Goal: Task Accomplishment & Management: Manage account settings

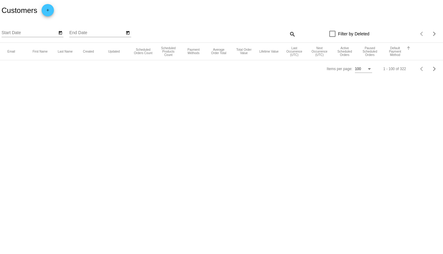
click at [396, 54] on button "Default Payment Method" at bounding box center [395, 52] width 20 height 10
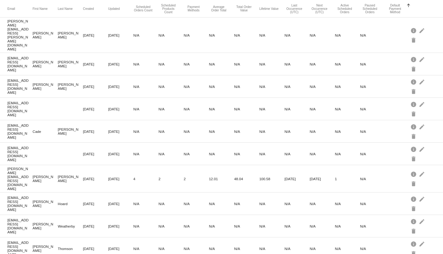
scroll to position [43, 0]
click at [397, 10] on button "Default Payment Method" at bounding box center [395, 8] width 20 height 10
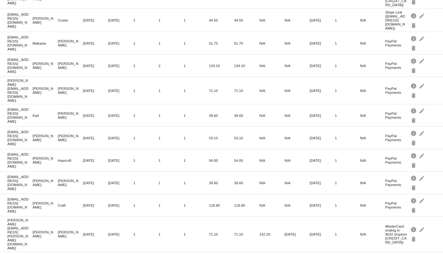
scroll to position [2066, 0]
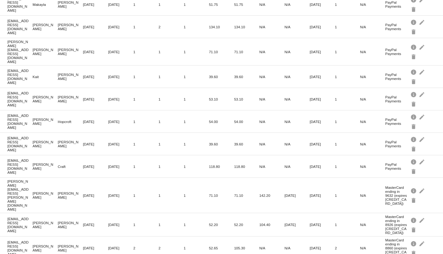
click at [432, 249] on div at bounding box center [221, 127] width 443 height 254
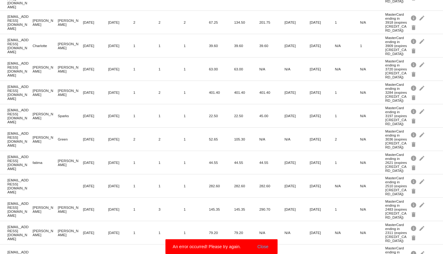
scroll to position [108, 0]
click at [268, 247] on button "Close" at bounding box center [263, 247] width 15 height 6
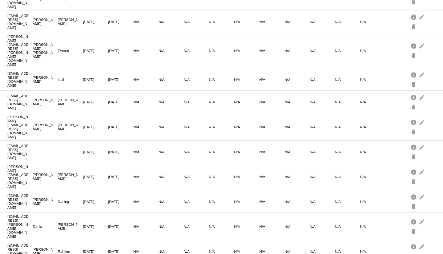
scroll to position [2080, 0]
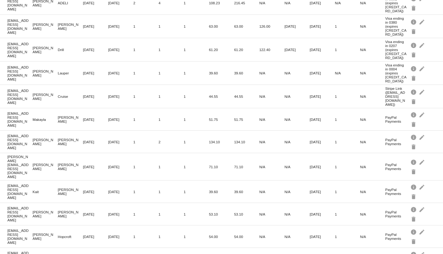
scroll to position [2066, 0]
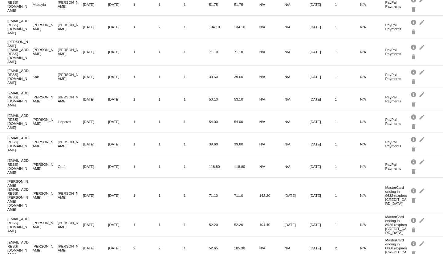
click at [369, 246] on span "100" at bounding box center [363, 246] width 17 height 11
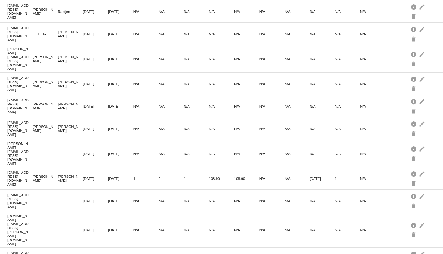
scroll to position [2077, 0]
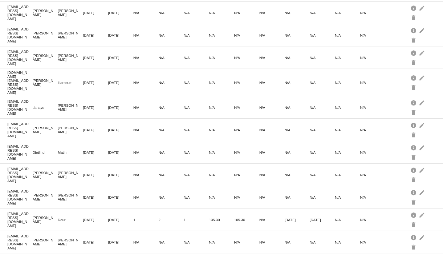
scroll to position [2066, 0]
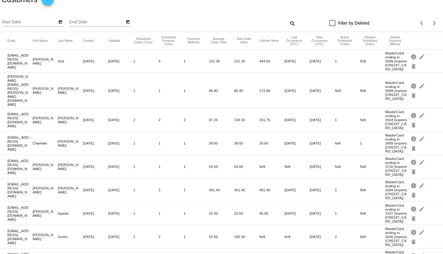
scroll to position [0, 0]
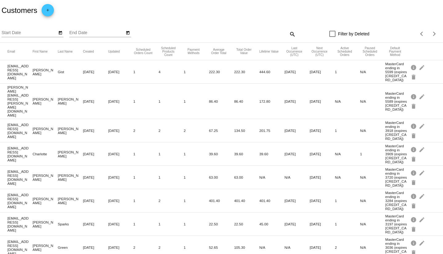
click at [49, 12] on mat-icon "add" at bounding box center [47, 11] width 7 height 7
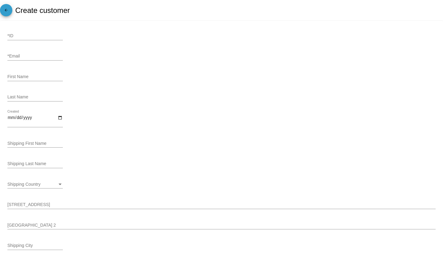
click at [5, 10] on mat-icon "arrow_back" at bounding box center [5, 11] width 7 height 7
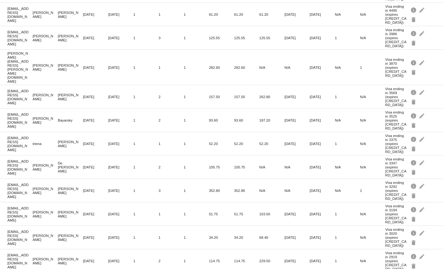
scroll to position [1843, 0]
